Goal: Task Accomplishment & Management: Manage account settings

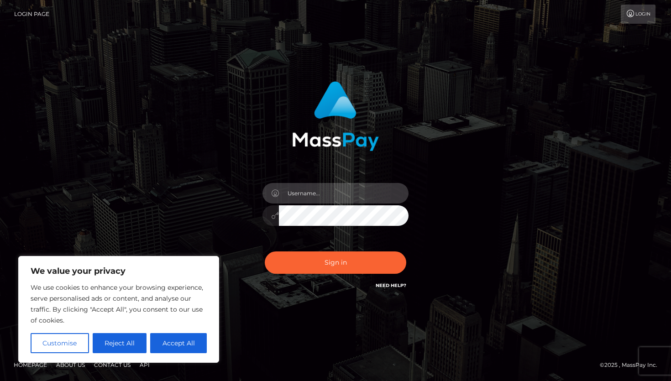
click at [337, 197] on input "text" at bounding box center [344, 193] width 130 height 21
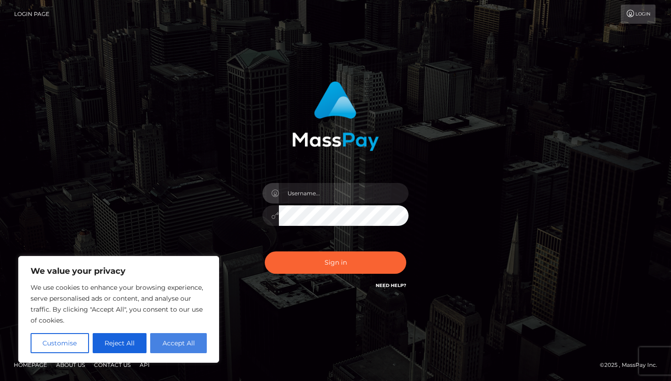
click at [175, 347] on button "Accept All" at bounding box center [178, 343] width 57 height 20
checkbox input "true"
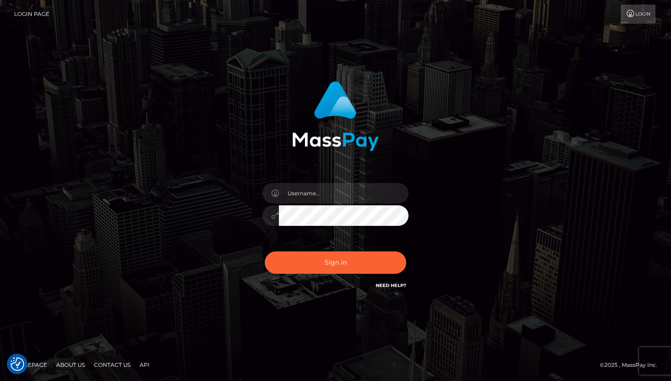
click at [392, 287] on link "Need Help?" at bounding box center [391, 285] width 31 height 6
click at [298, 195] on input "text" at bounding box center [344, 193] width 130 height 21
click at [181, 189] on div "Sign in" at bounding box center [335, 190] width 520 height 232
